Goal: Information Seeking & Learning: Learn about a topic

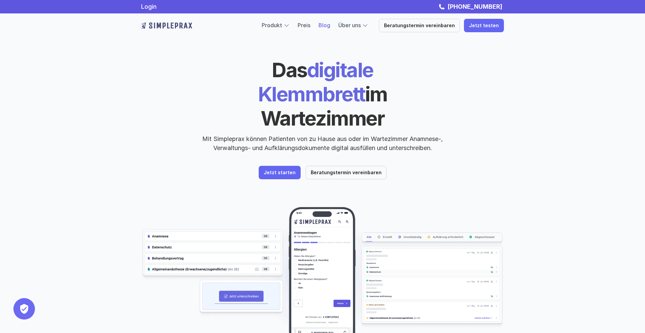
click at [330, 29] on link "Blog" at bounding box center [324, 25] width 12 height 7
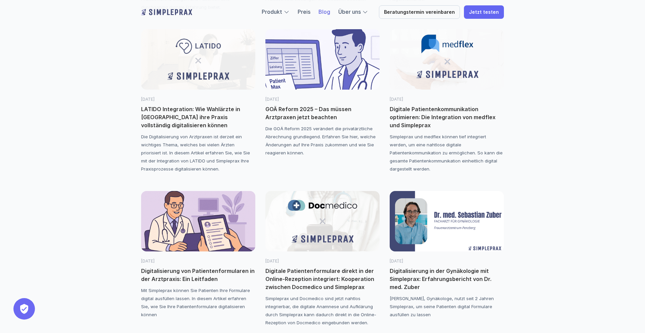
scroll to position [244, 0]
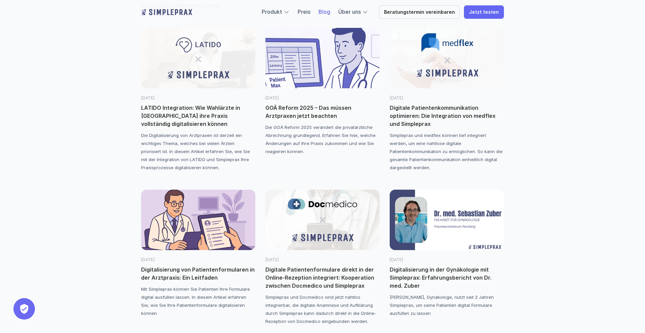
click at [334, 80] on img at bounding box center [322, 58] width 114 height 60
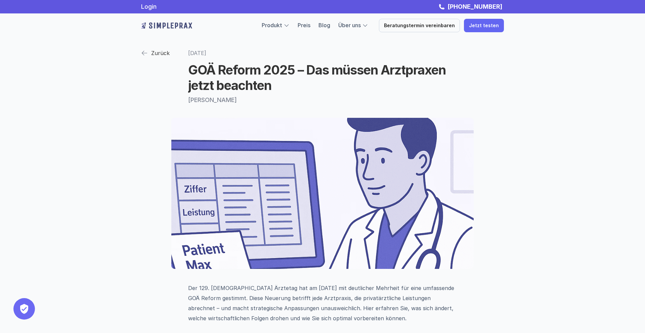
click at [153, 52] on p "Zurück" at bounding box center [160, 53] width 18 height 10
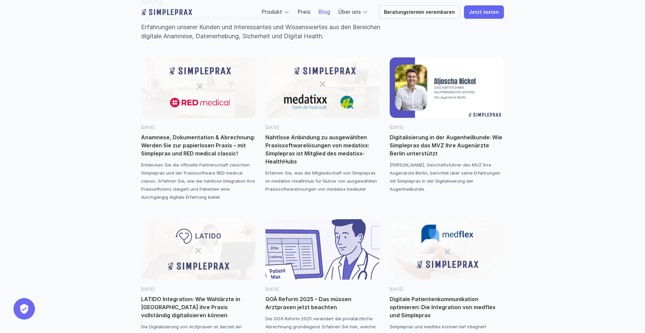
scroll to position [56, 0]
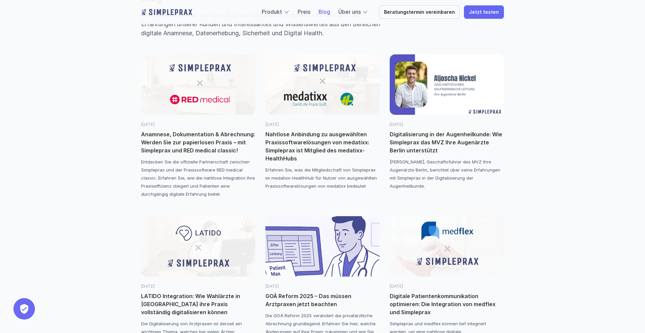
click at [331, 240] on img at bounding box center [322, 246] width 114 height 60
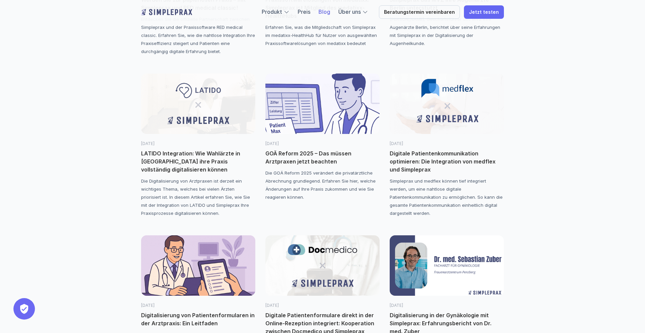
scroll to position [199, 0]
